Goal: Task Accomplishment & Management: Use online tool/utility

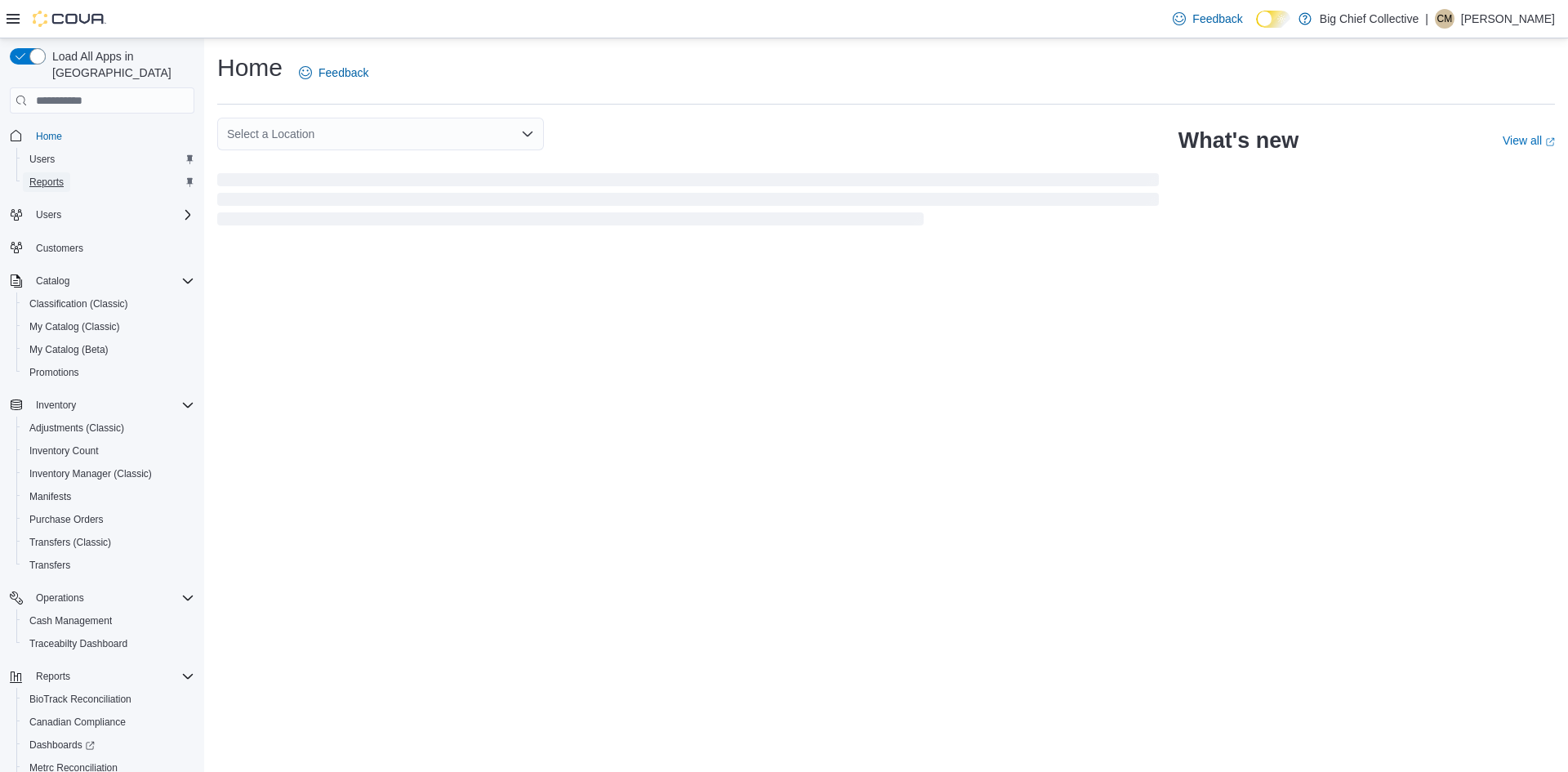
click at [52, 175] on span "Reports" at bounding box center [47, 181] width 34 height 13
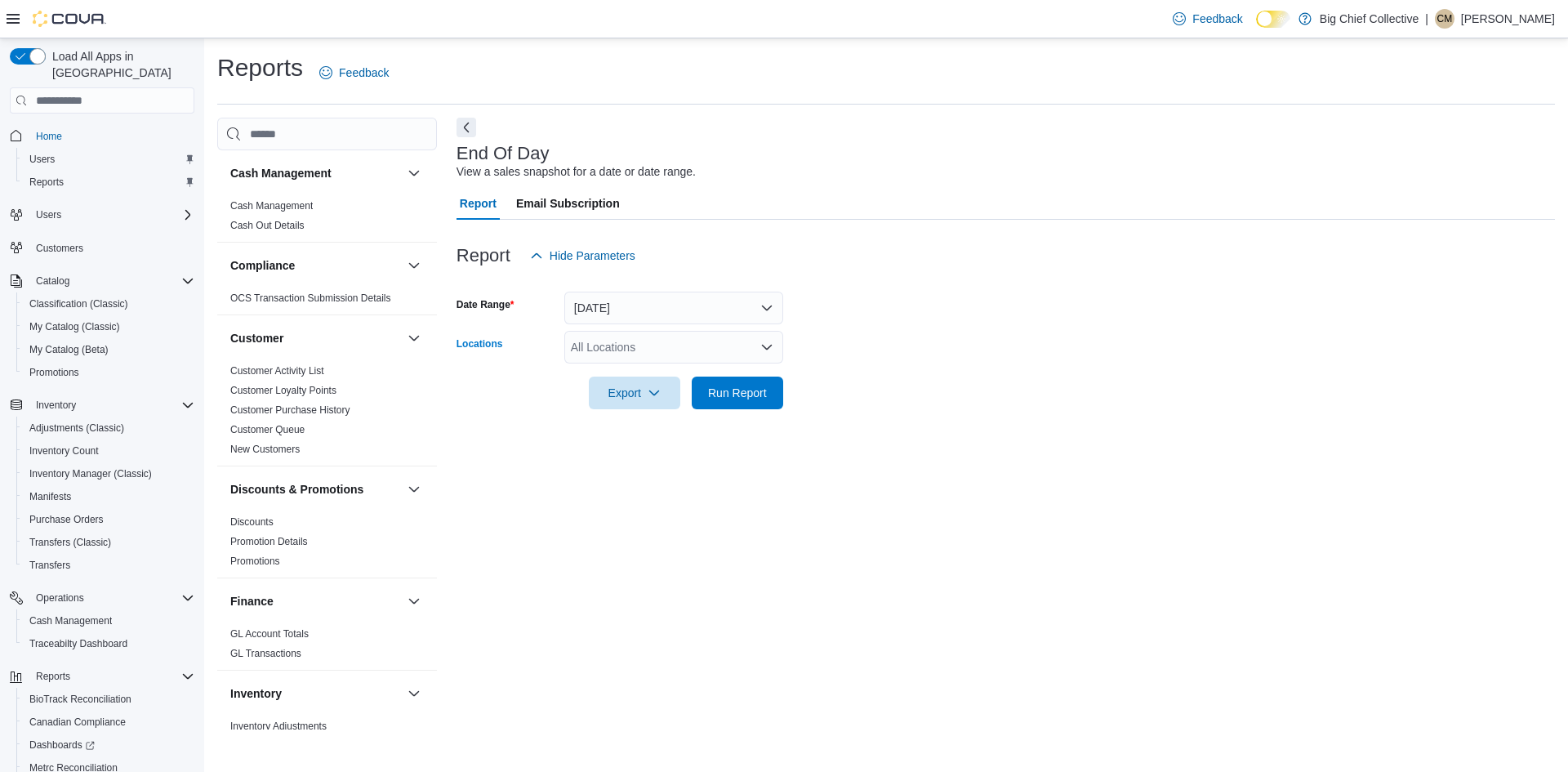
click at [605, 358] on div "All Locations" at bounding box center [673, 347] width 219 height 33
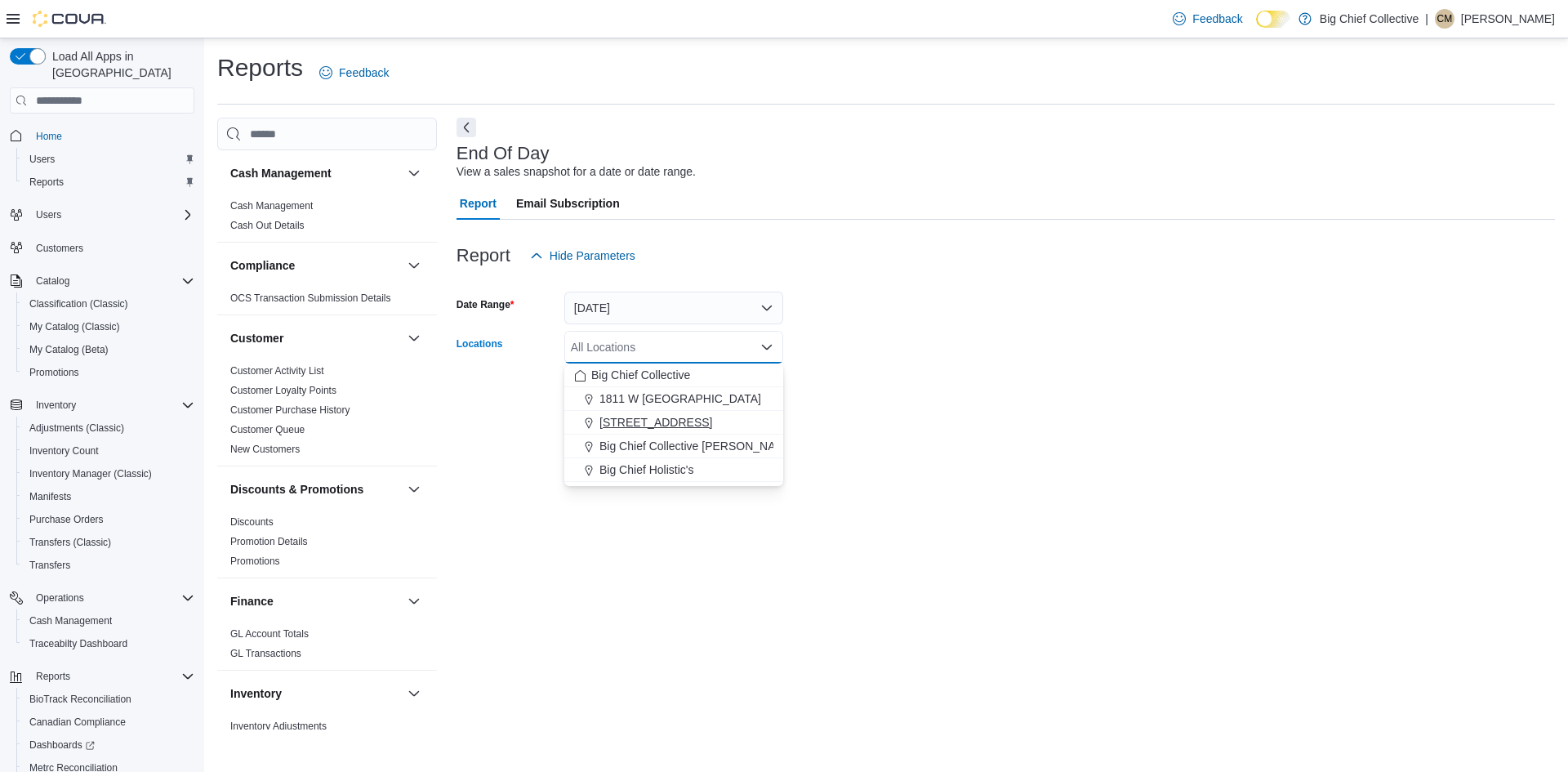
click at [628, 429] on span "[STREET_ADDRESS]" at bounding box center [656, 422] width 113 height 16
click at [774, 412] on button "Big Chief Collective [PERSON_NAME]" at bounding box center [673, 423] width 219 height 24
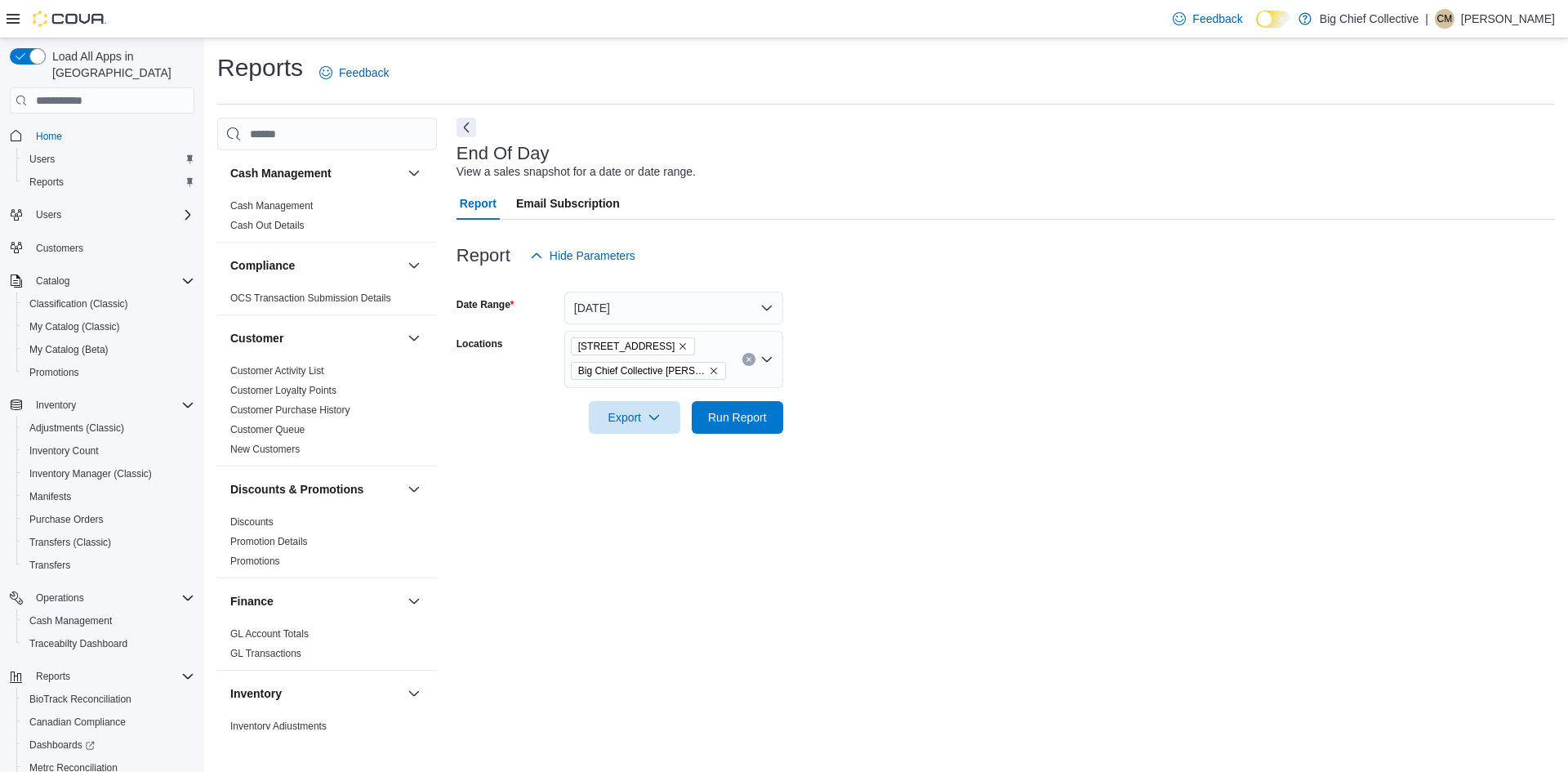
click at [810, 396] on div at bounding box center [1006, 394] width 1099 height 13
click at [709, 373] on icon "Remove Big Chief Collective Duncan from selection in this group" at bounding box center [714, 371] width 10 height 10
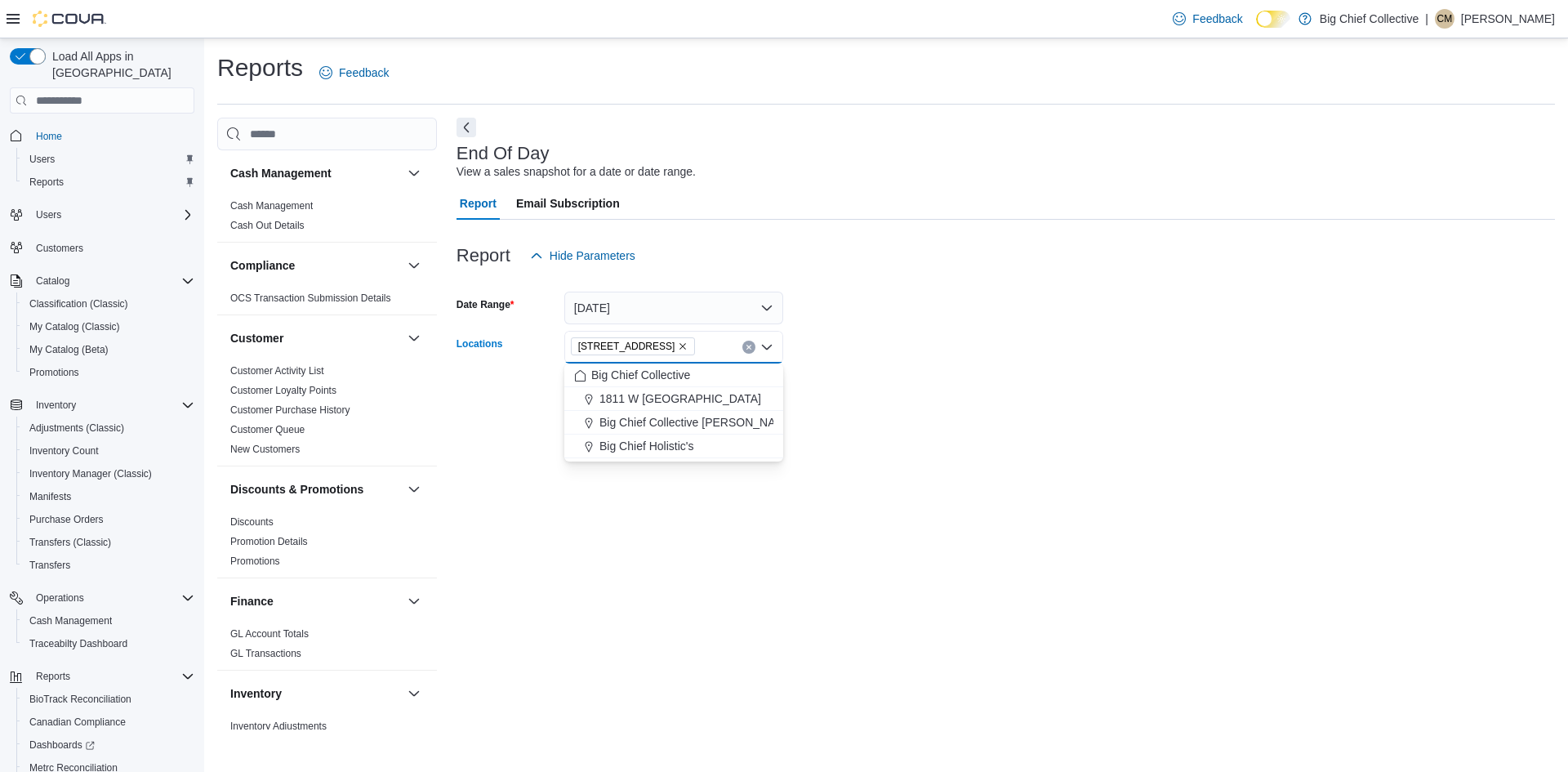
click at [784, 369] on div at bounding box center [1006, 369] width 1099 height 13
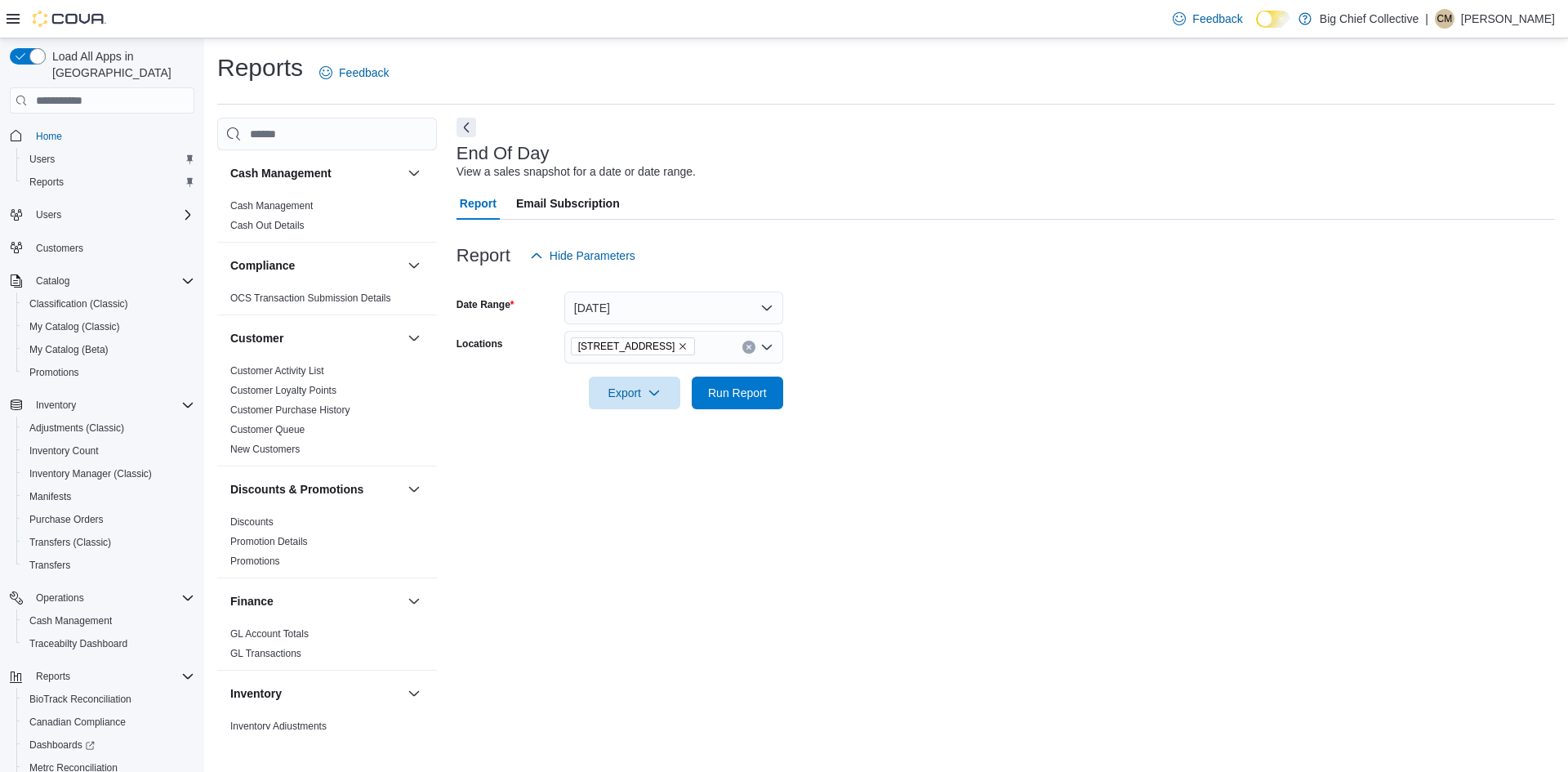
click at [713, 410] on div at bounding box center [1006, 419] width 1099 height 19
click at [712, 401] on span "Run Report" at bounding box center [737, 392] width 72 height 33
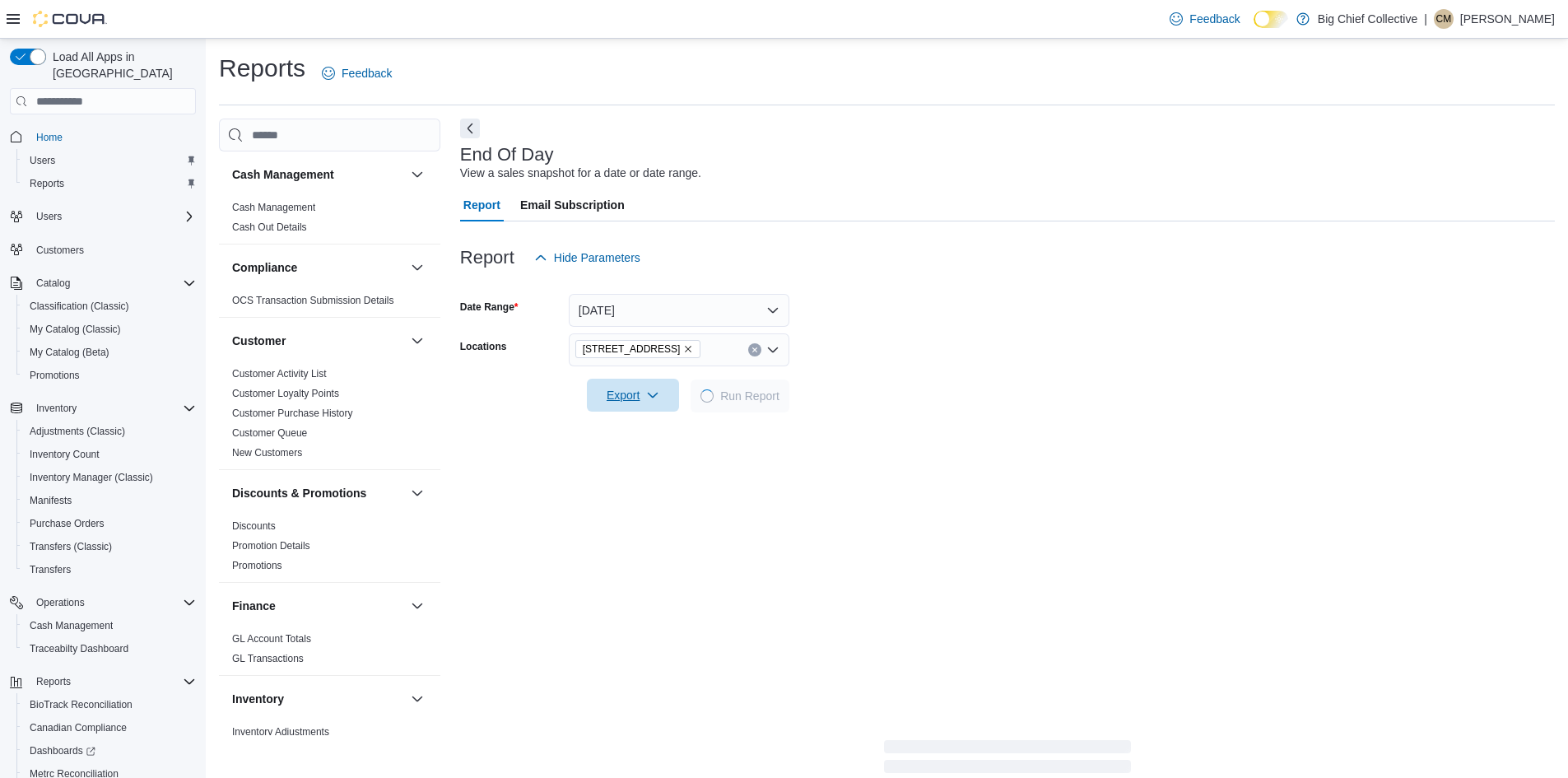
click at [629, 400] on span "Export" at bounding box center [632, 395] width 73 height 33
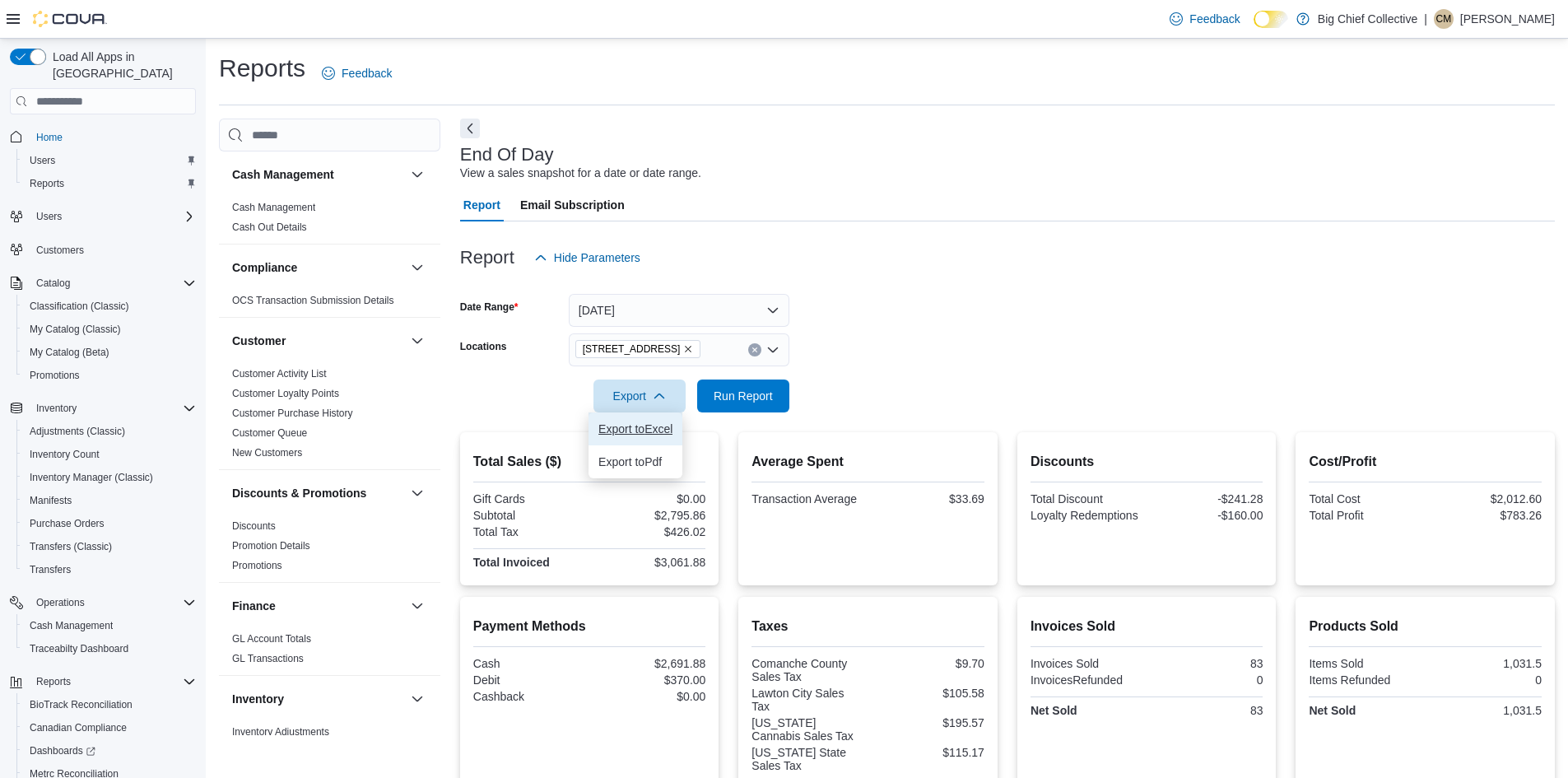
click at [626, 436] on span "Export to Excel" at bounding box center [635, 429] width 74 height 13
click at [632, 395] on span "Export" at bounding box center [639, 395] width 73 height 33
click at [653, 459] on span "Export to Pdf" at bounding box center [642, 461] width 74 height 13
